Goal: Task Accomplishment & Management: Manage account settings

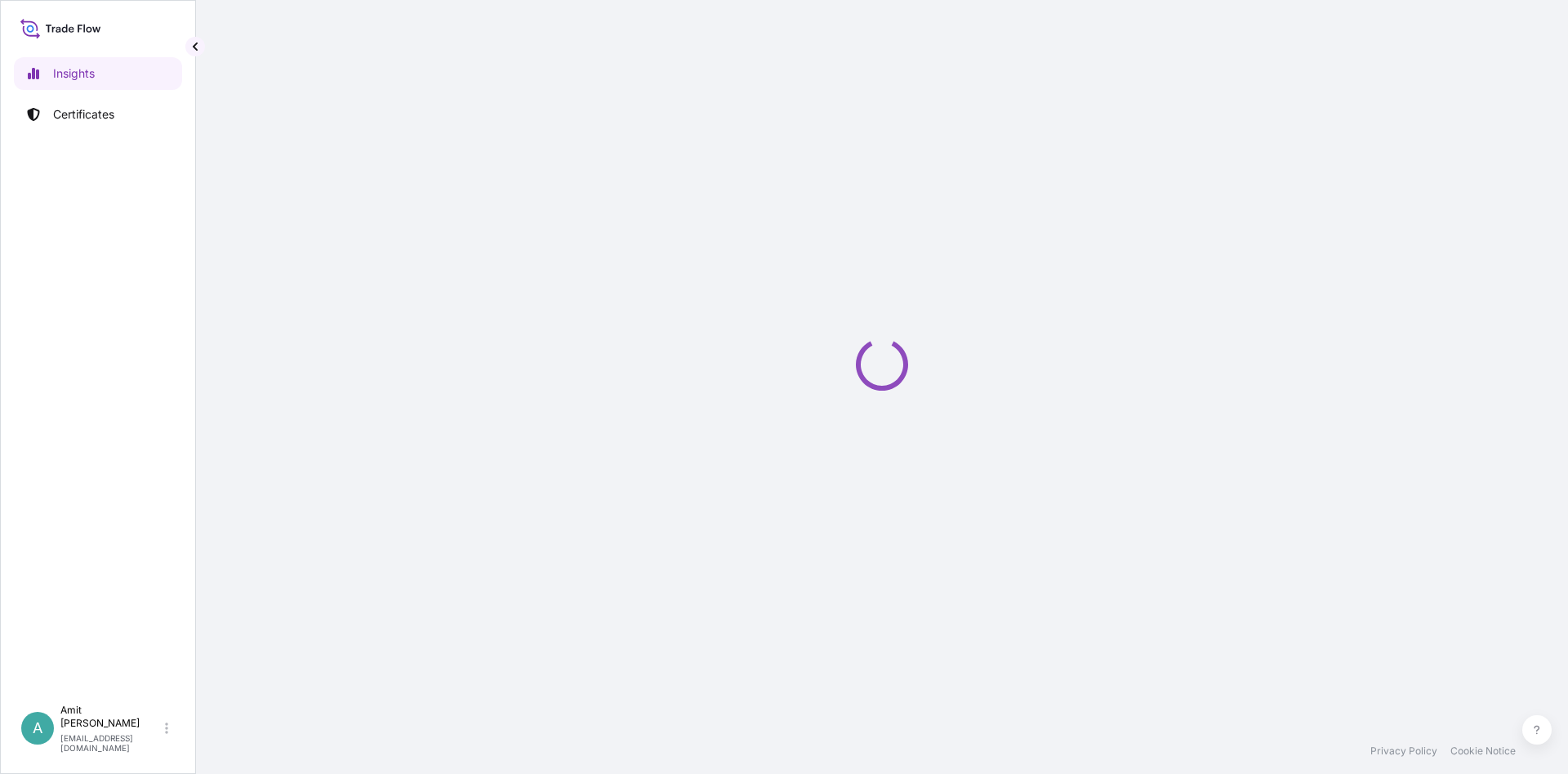
select select "2025"
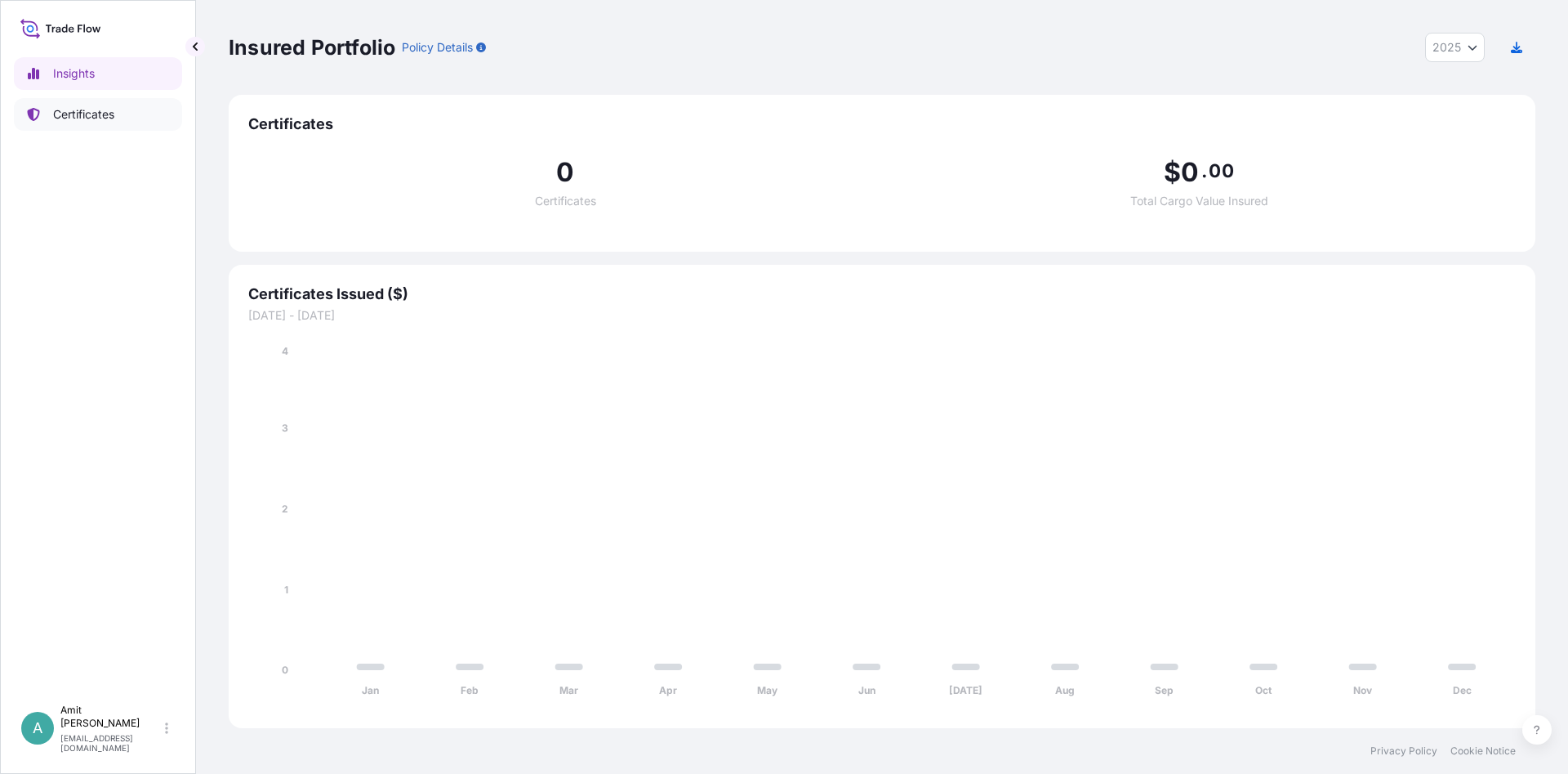
click at [92, 116] on p "Certificates" at bounding box center [83, 115] width 61 height 17
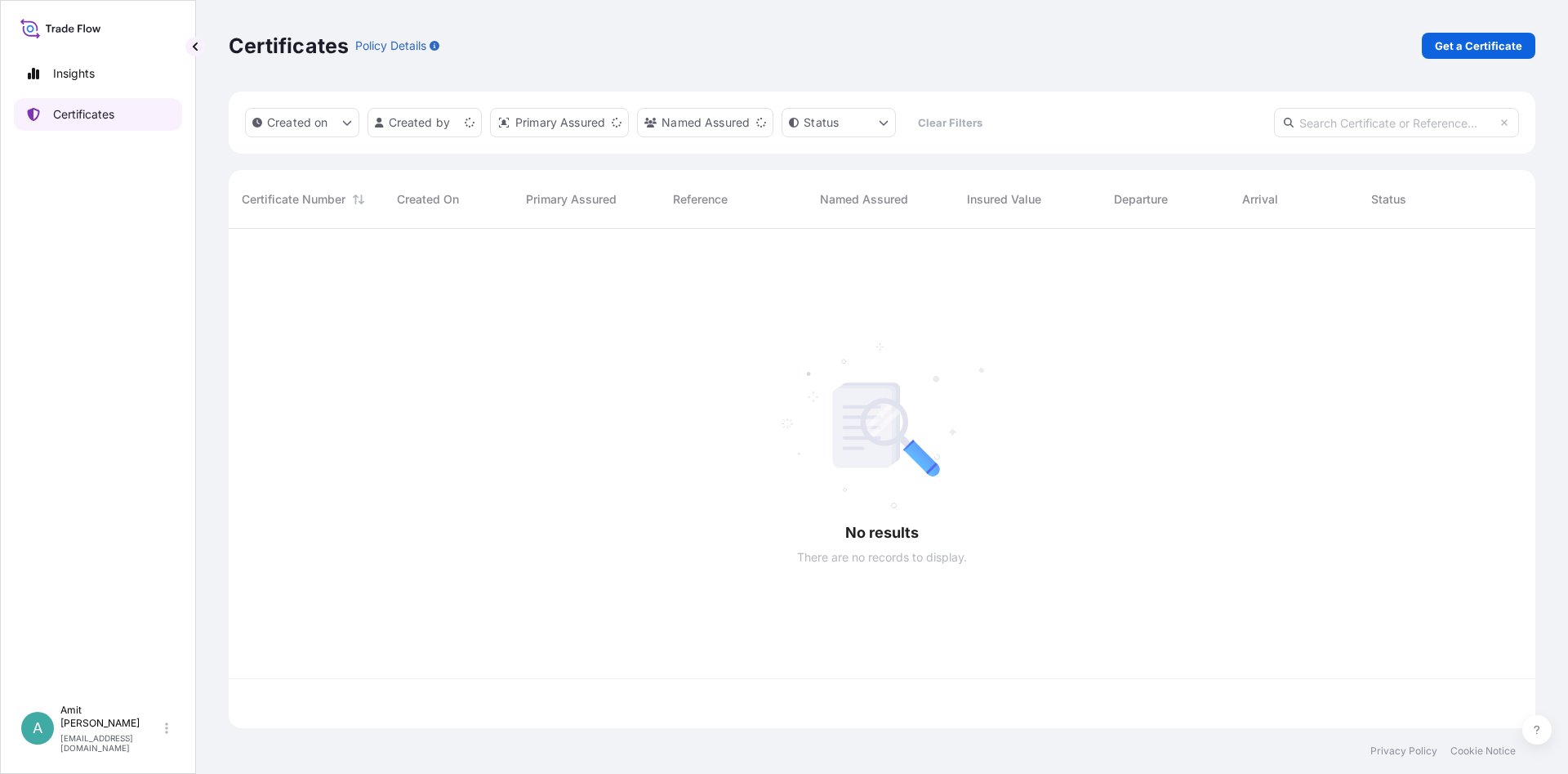
scroll to position [508, 1306]
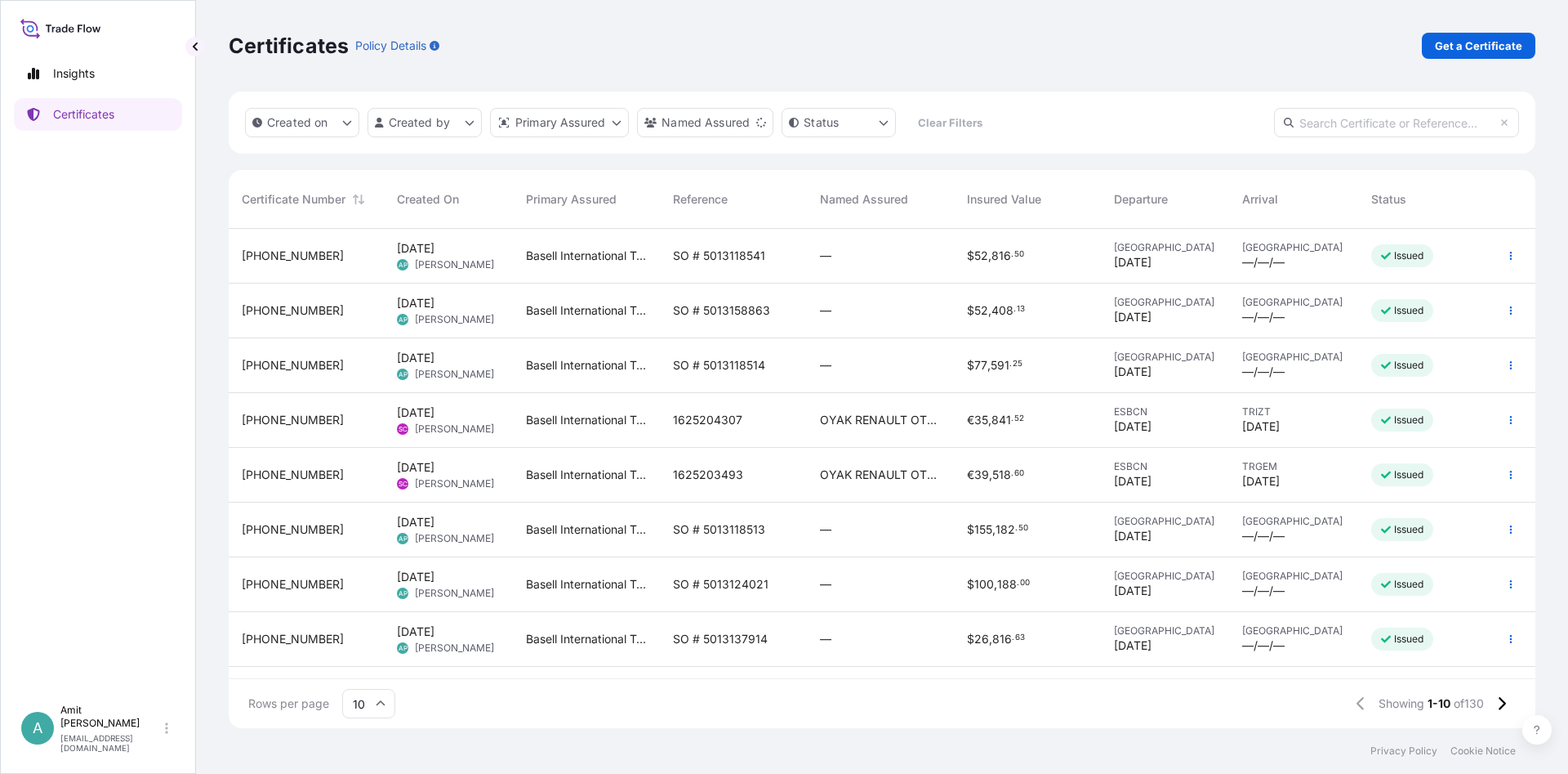
click at [283, 256] on span "[PHONE_NUMBER]" at bounding box center [293, 256] width 102 height 17
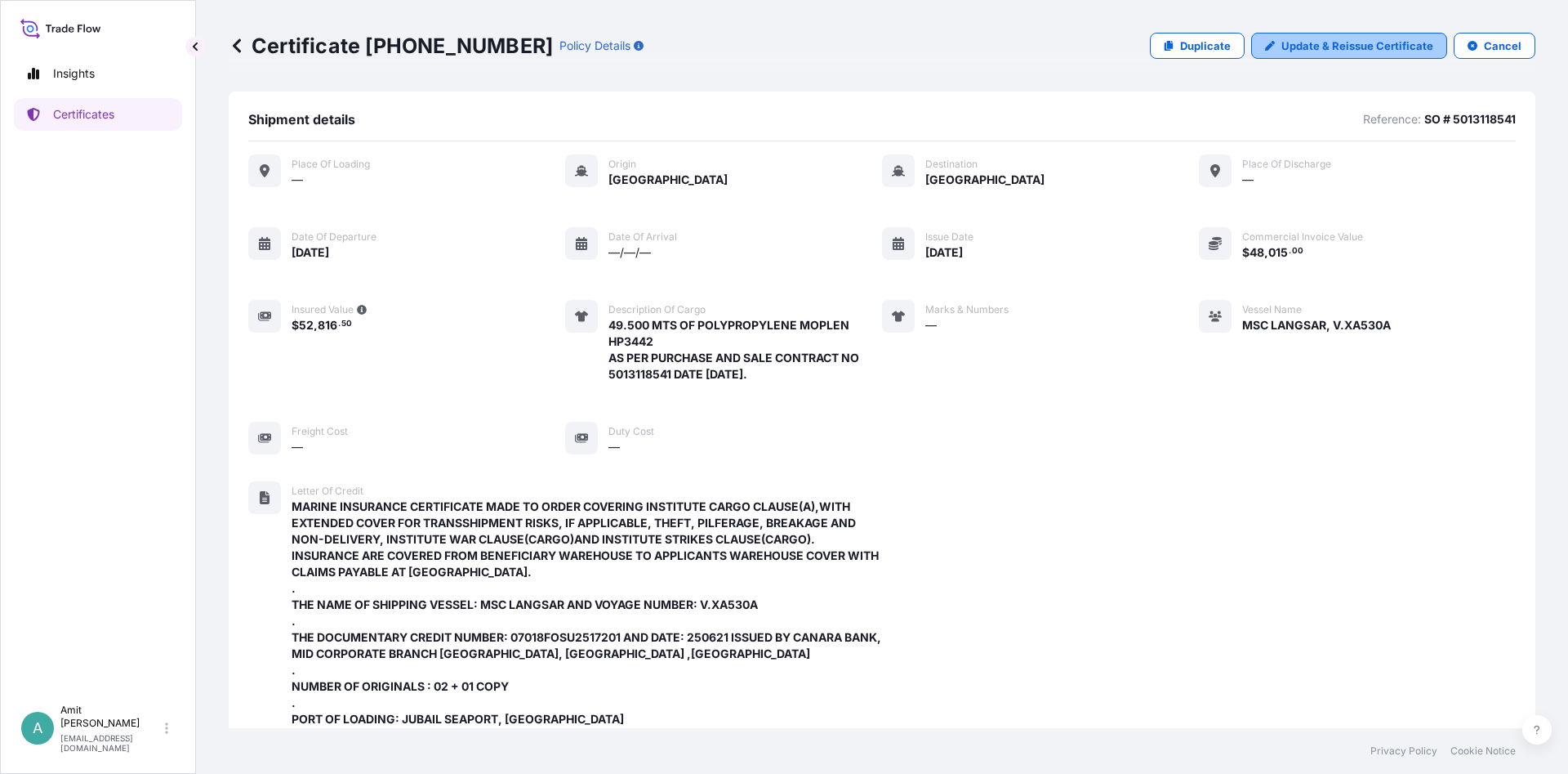
click at [1334, 51] on p "Update & Reissue Certificate" at bounding box center [1357, 46] width 152 height 17
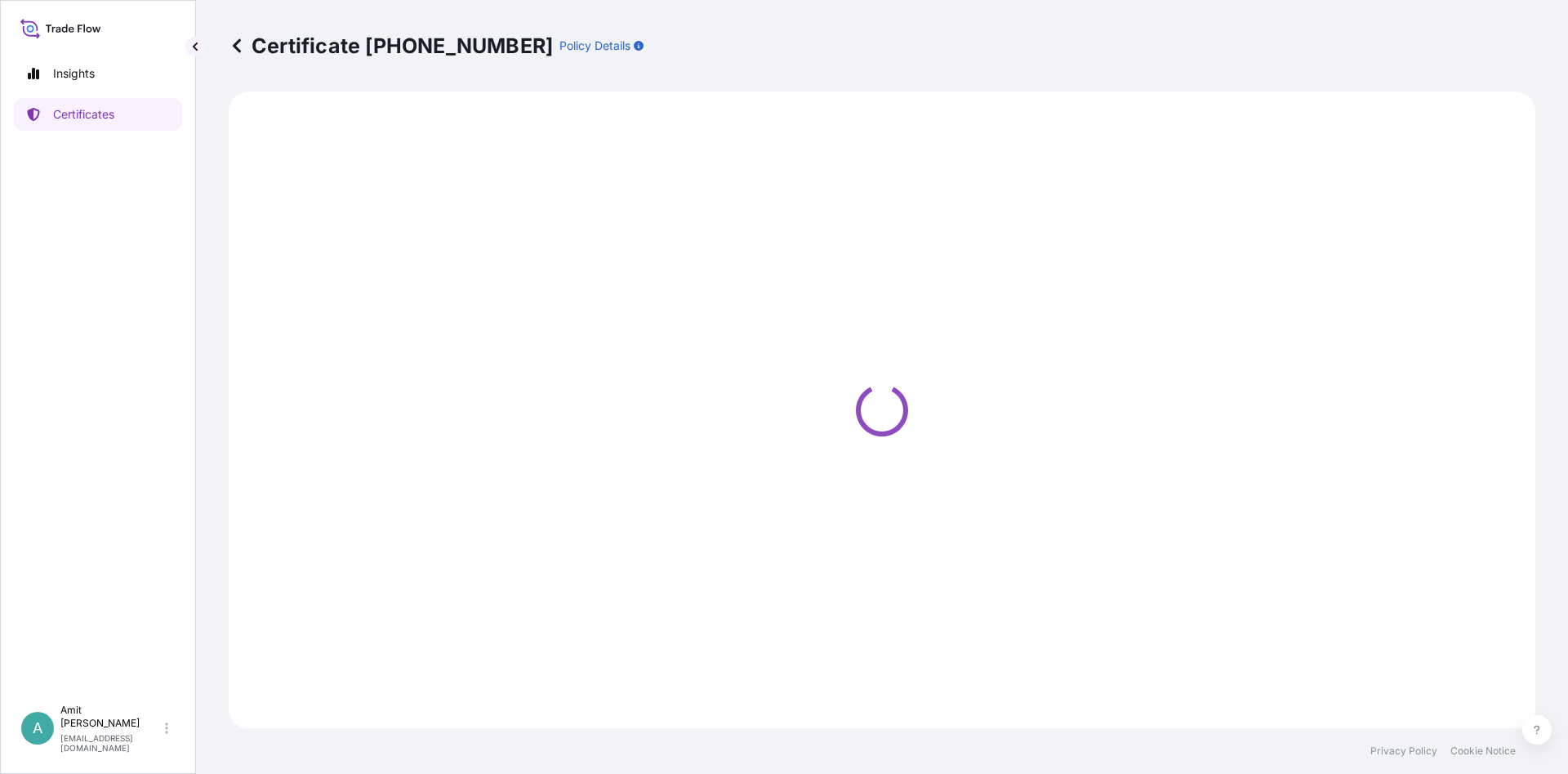
select select "Sea"
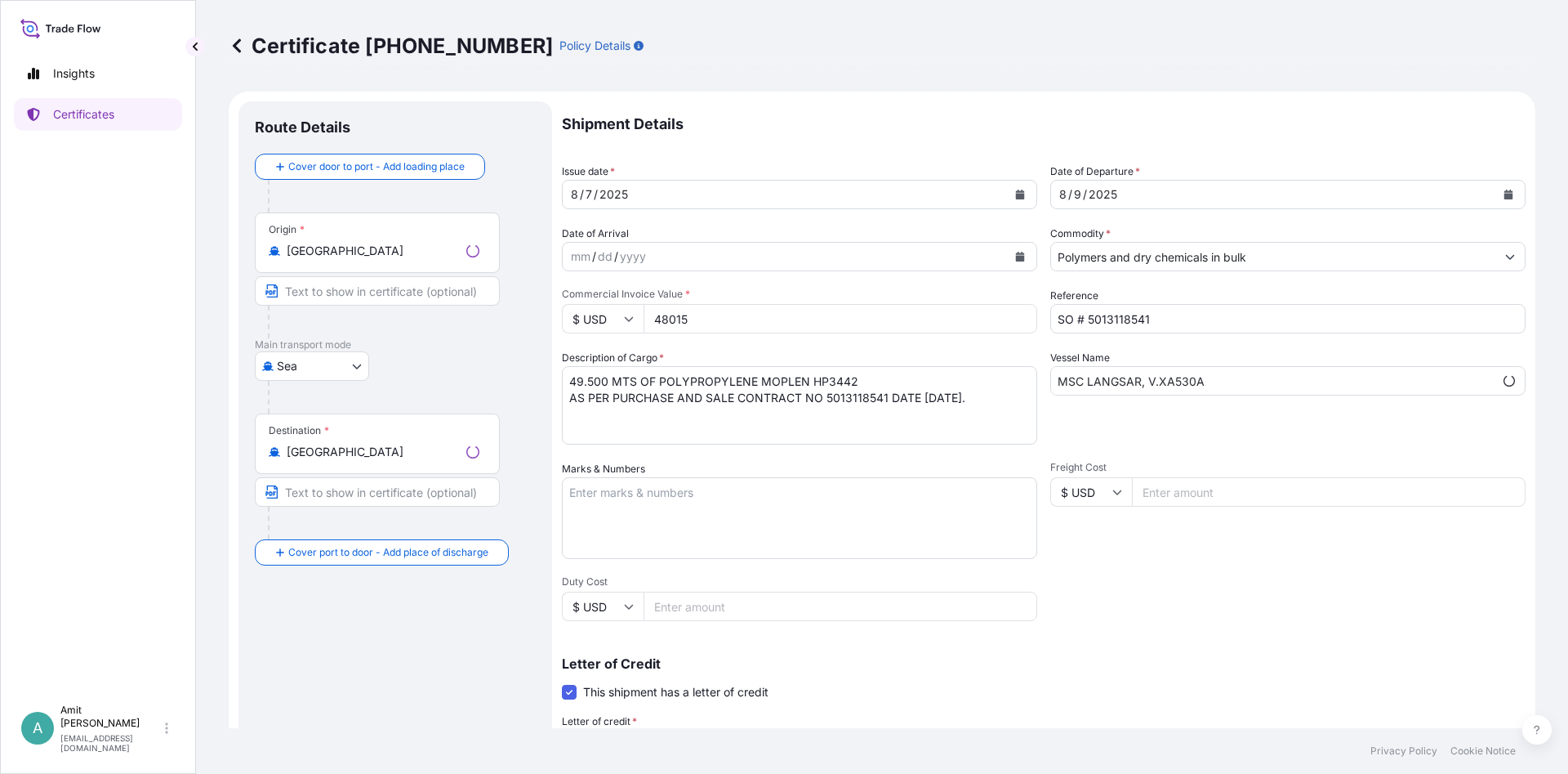
select select "32039"
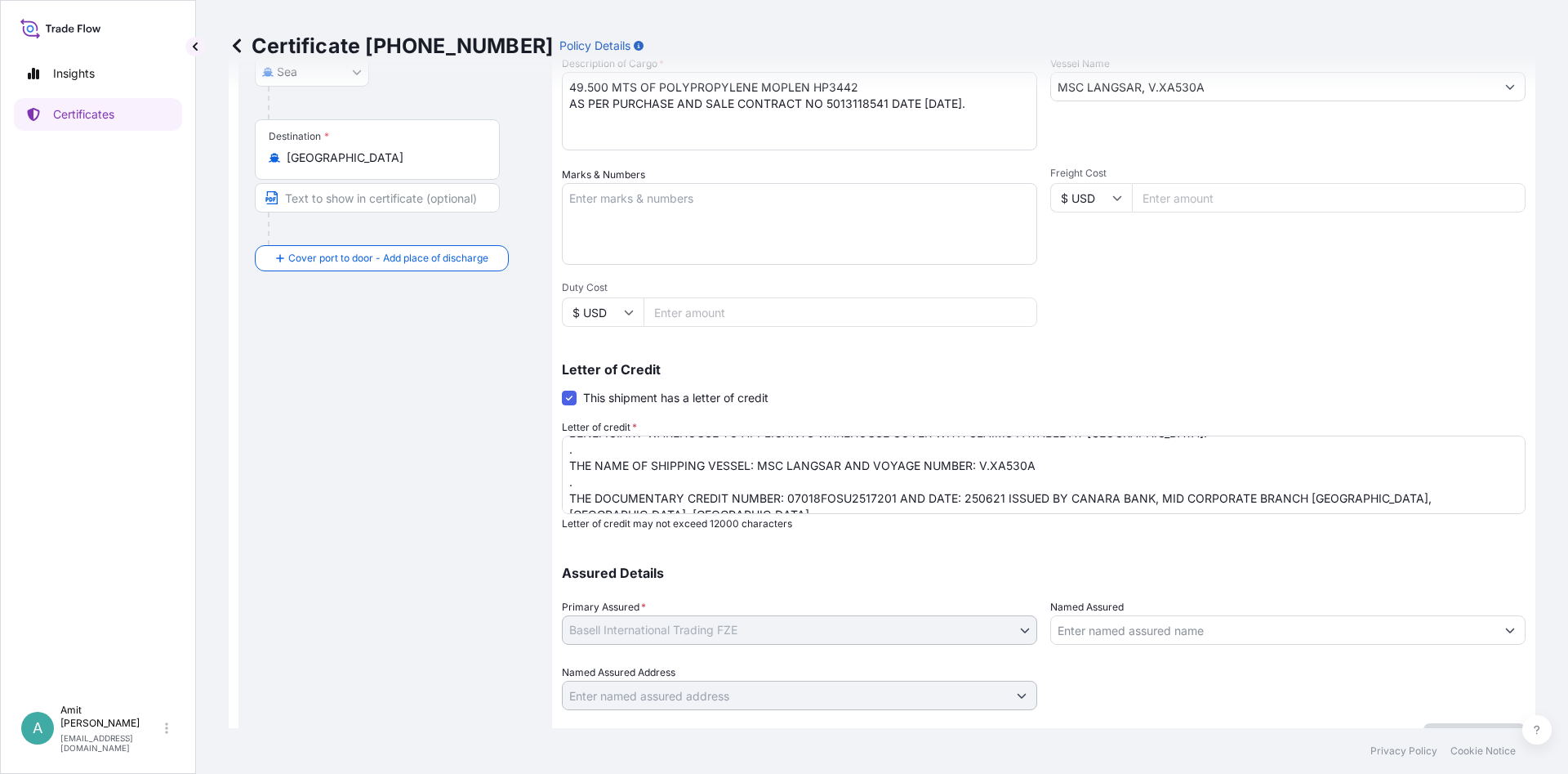
scroll to position [69, 0]
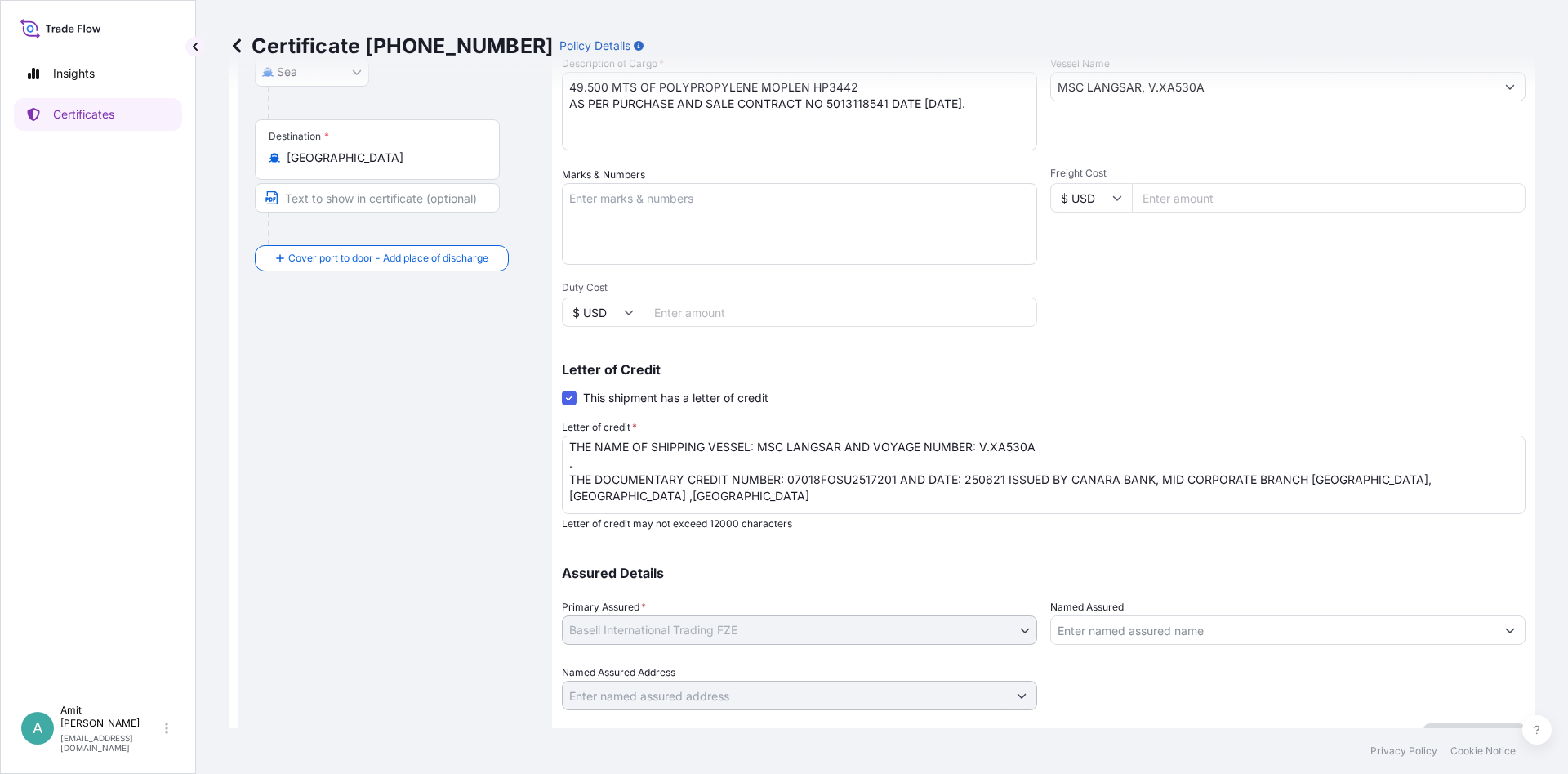
click at [984, 445] on textarea "MARINE INSURANCE CERTIFICATE MADE TO ORDER COVERING INSTITUTE CARGO CLAUSE(A),W…" at bounding box center [1044, 474] width 963 height 79
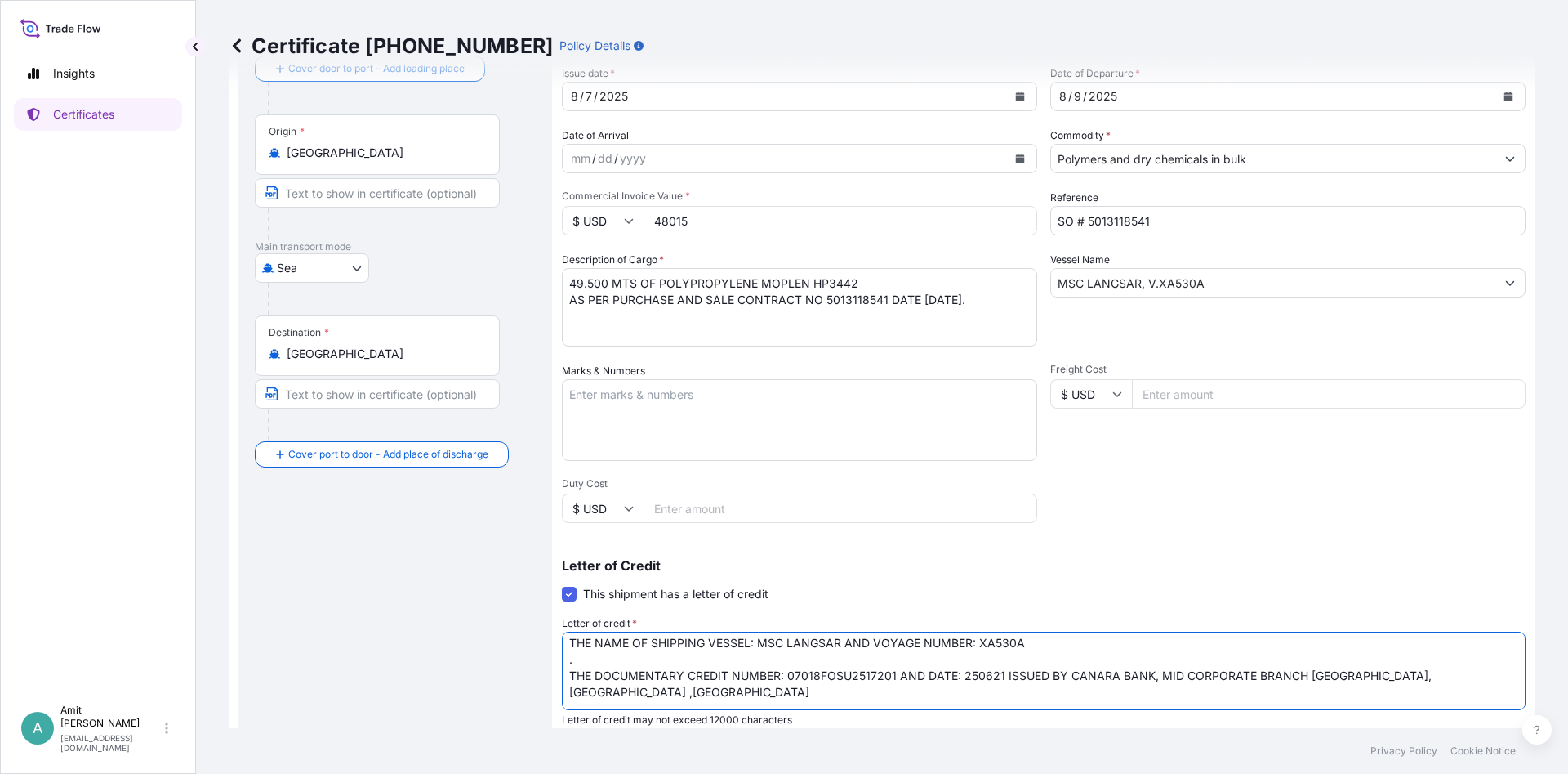
scroll to position [322, 0]
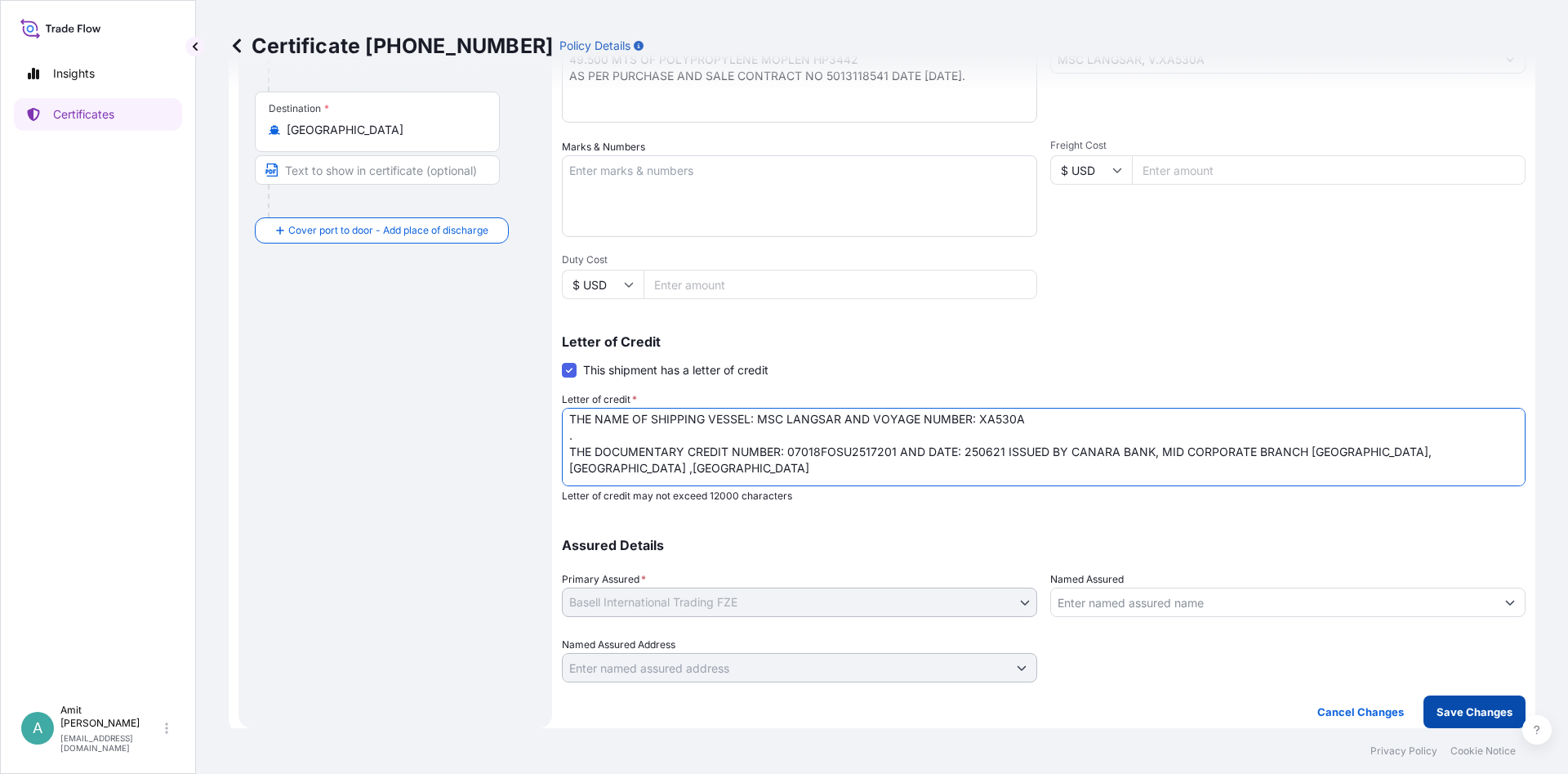
type textarea "MARINE INSURANCE CERTIFICATE MADE TO ORDER COVERING INSTITUTE CARGO CLAUSE(A),W…"
click at [1462, 719] on p "Save Changes" at bounding box center [1474, 712] width 76 height 17
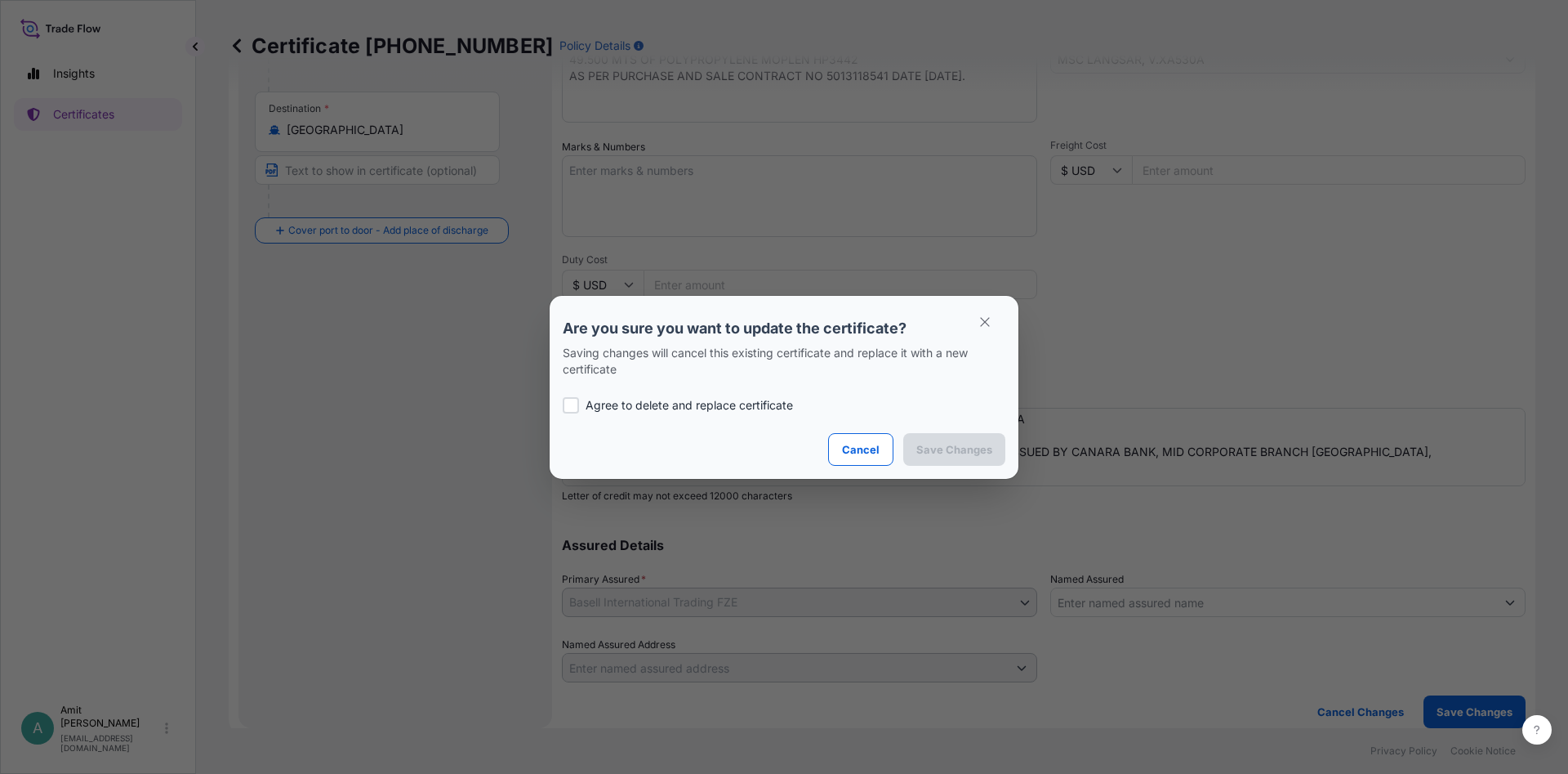
click at [662, 396] on div "Agree to delete and replace certificate" at bounding box center [784, 405] width 442 height 55
click at [669, 402] on p "Agree to delete and replace certificate" at bounding box center [689, 406] width 207 height 17
click at [675, 408] on p "Agree to delete and replace certificate" at bounding box center [689, 406] width 207 height 17
click at [697, 407] on p "Agree to delete and replace certificate" at bounding box center [689, 406] width 207 height 17
checkbox input "true"
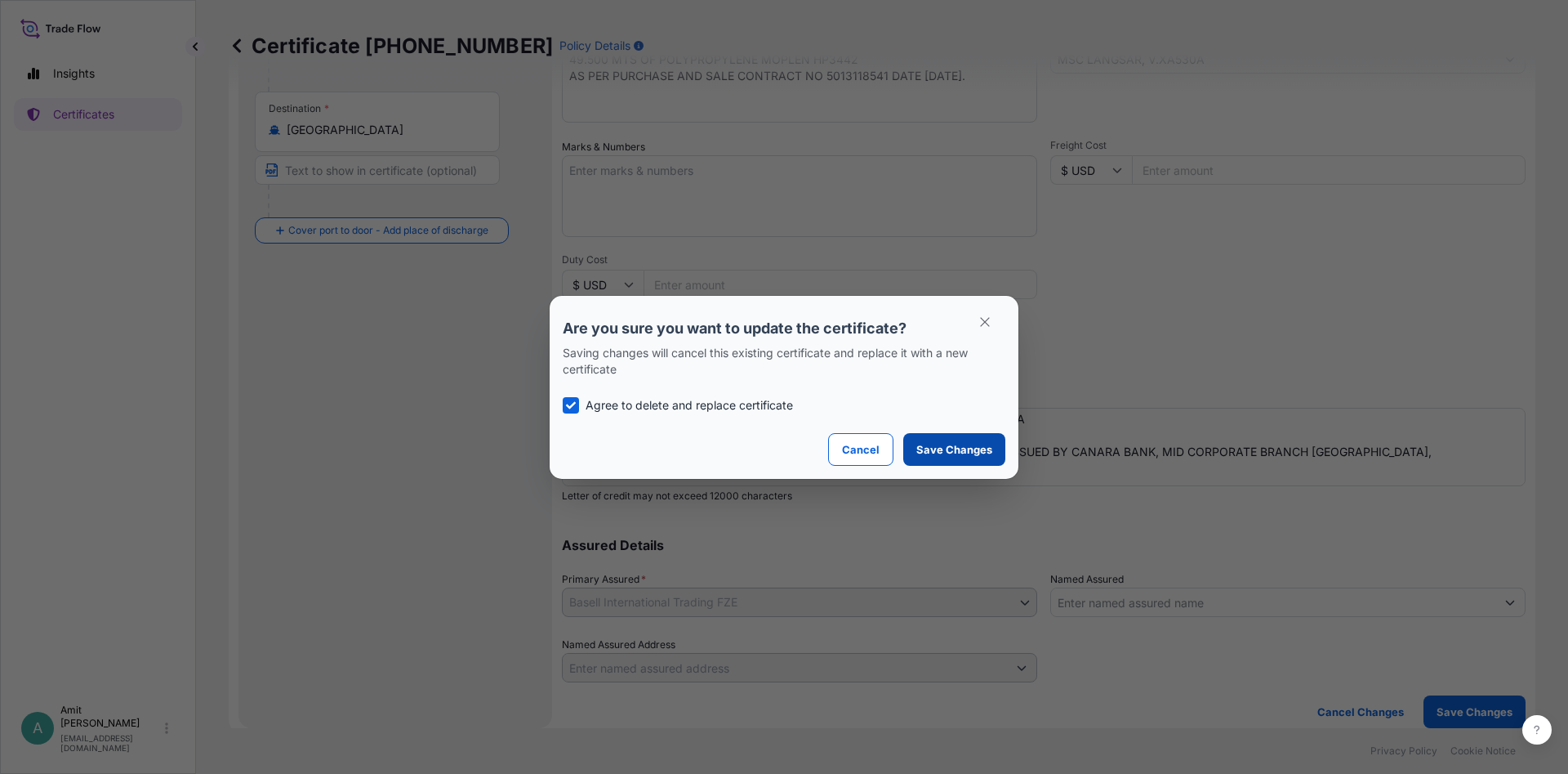
click at [985, 448] on p "Save Changes" at bounding box center [954, 449] width 76 height 17
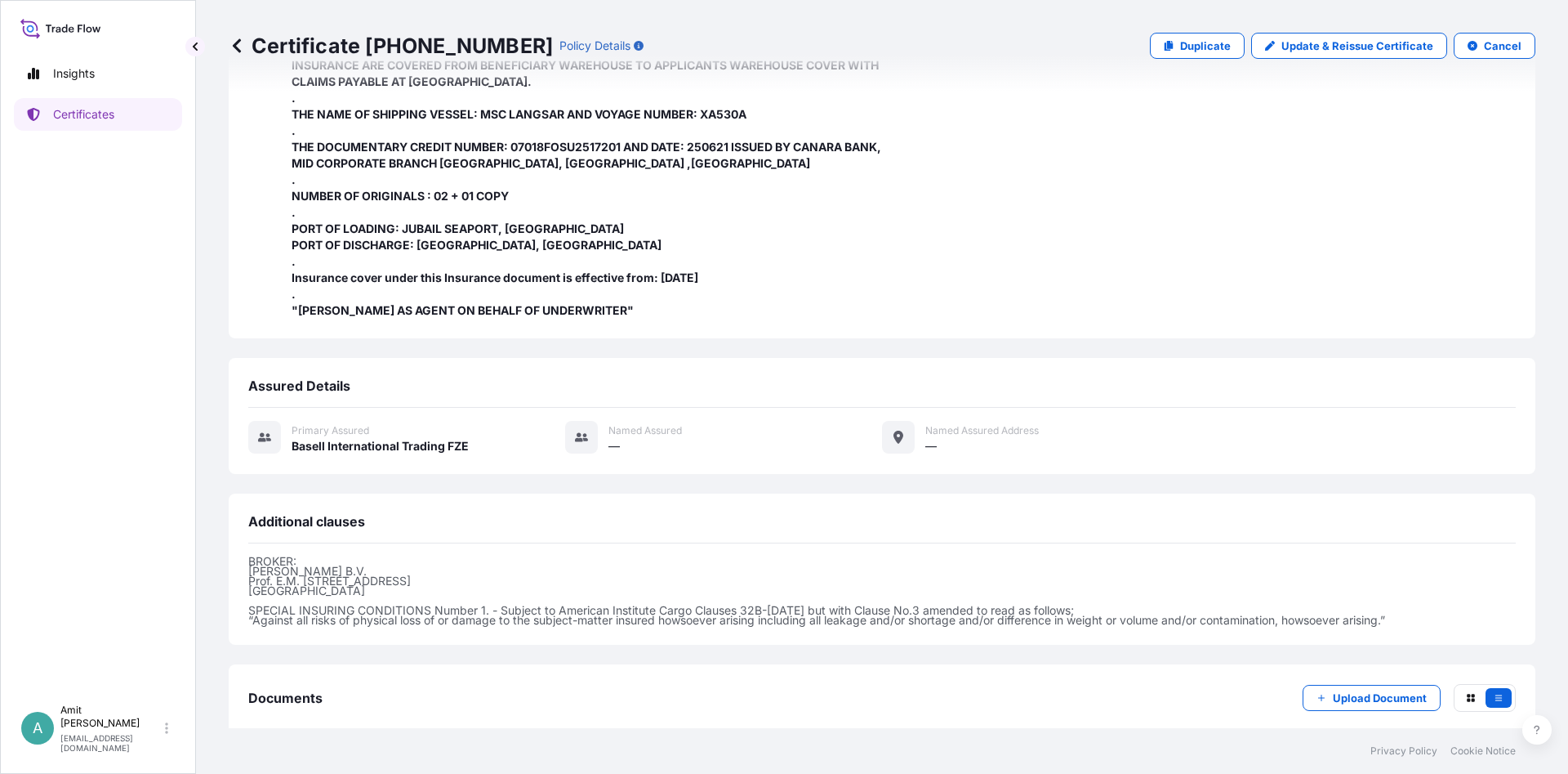
scroll to position [577, 0]
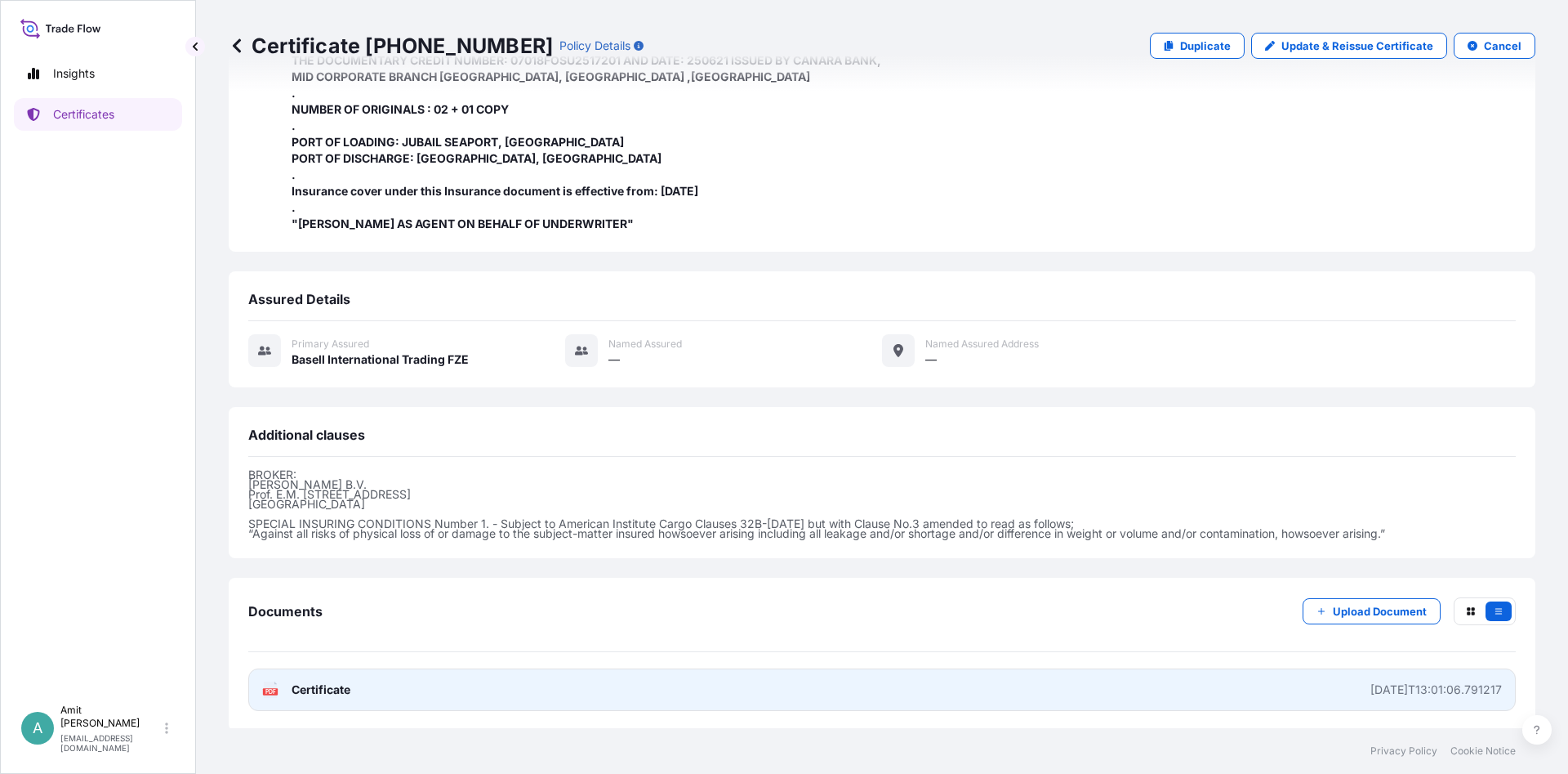
click at [309, 689] on span "Certificate" at bounding box center [321, 689] width 59 height 17
